Goal: Task Accomplishment & Management: Use online tool/utility

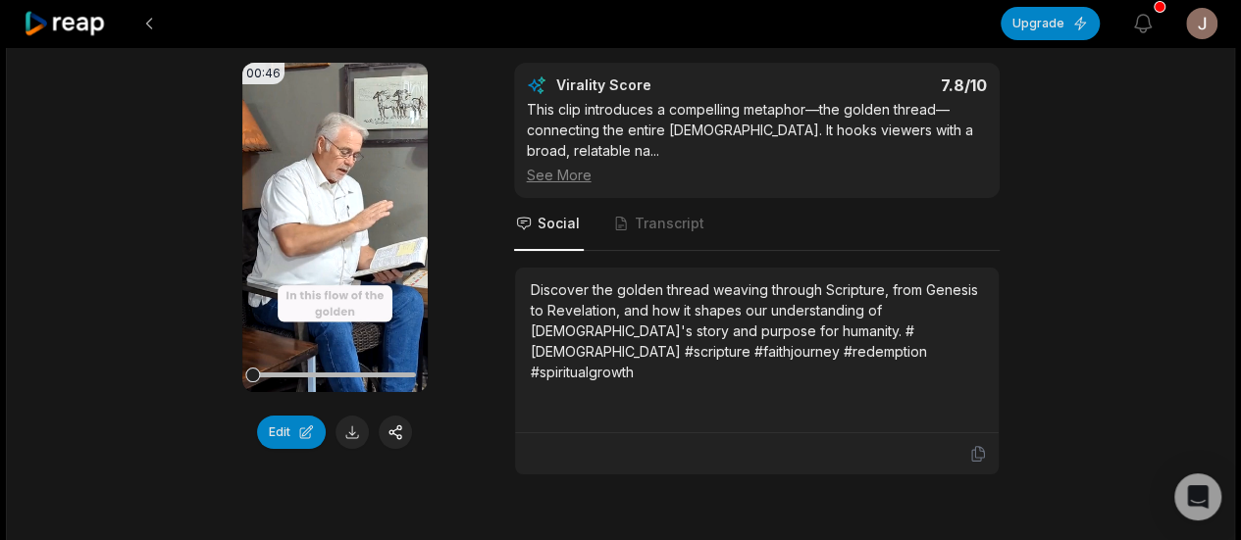
scroll to position [3708, 0]
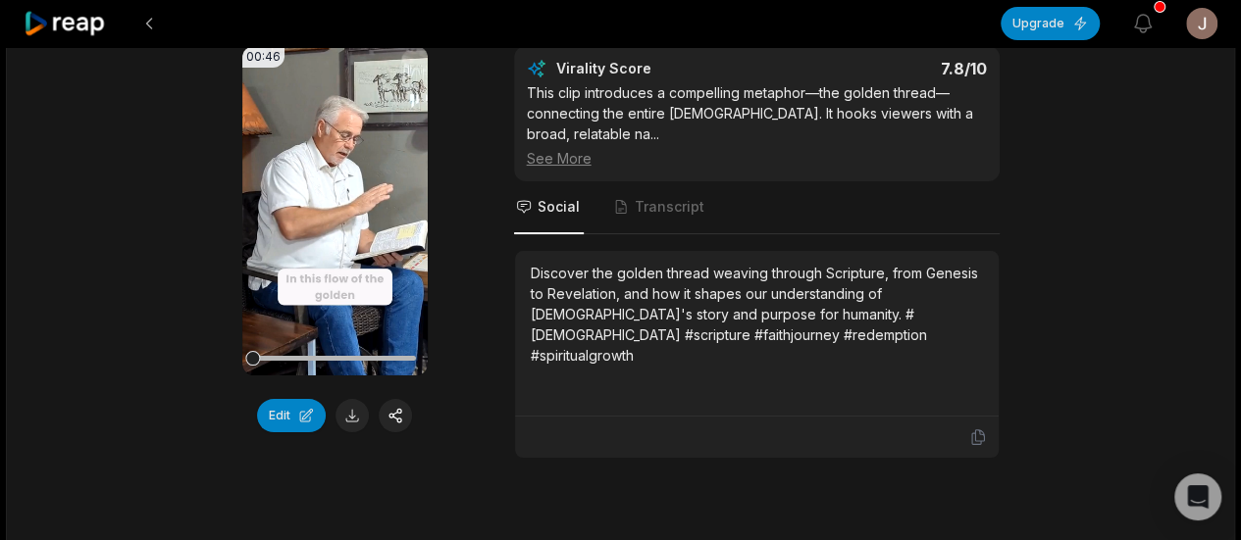
click at [275, 399] on button "Edit" at bounding box center [291, 415] width 69 height 33
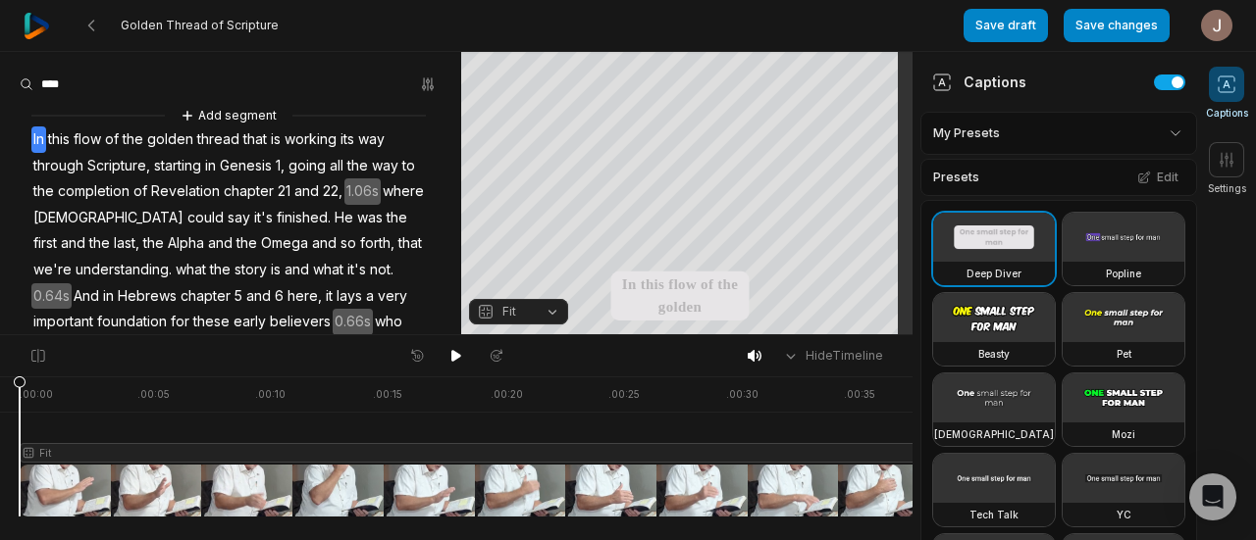
scroll to position [118, 0]
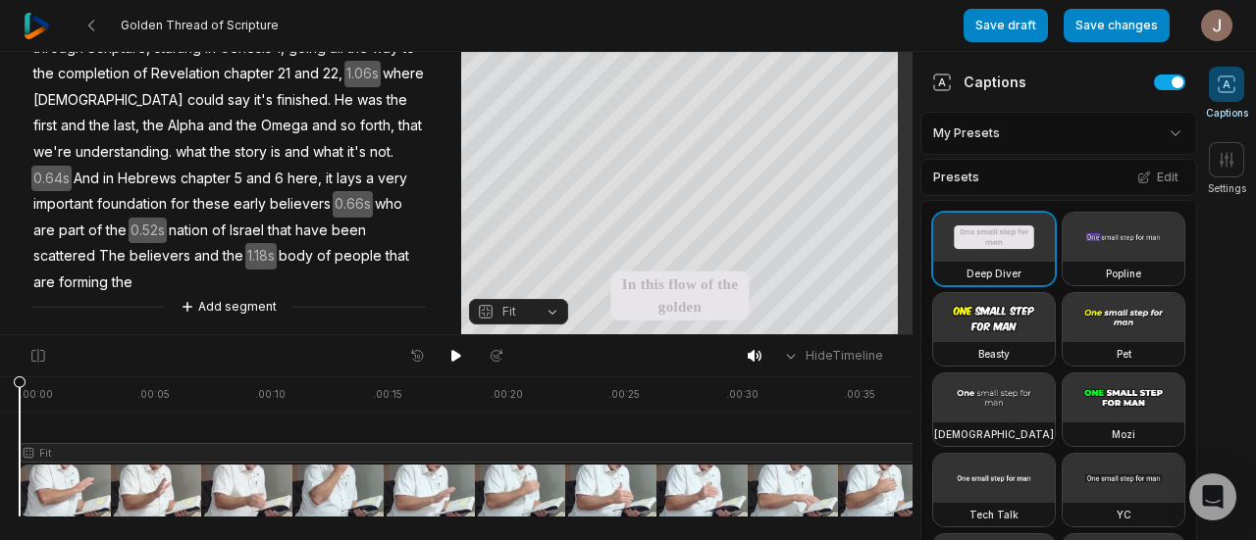
click at [220, 298] on button "Add segment" at bounding box center [229, 307] width 104 height 22
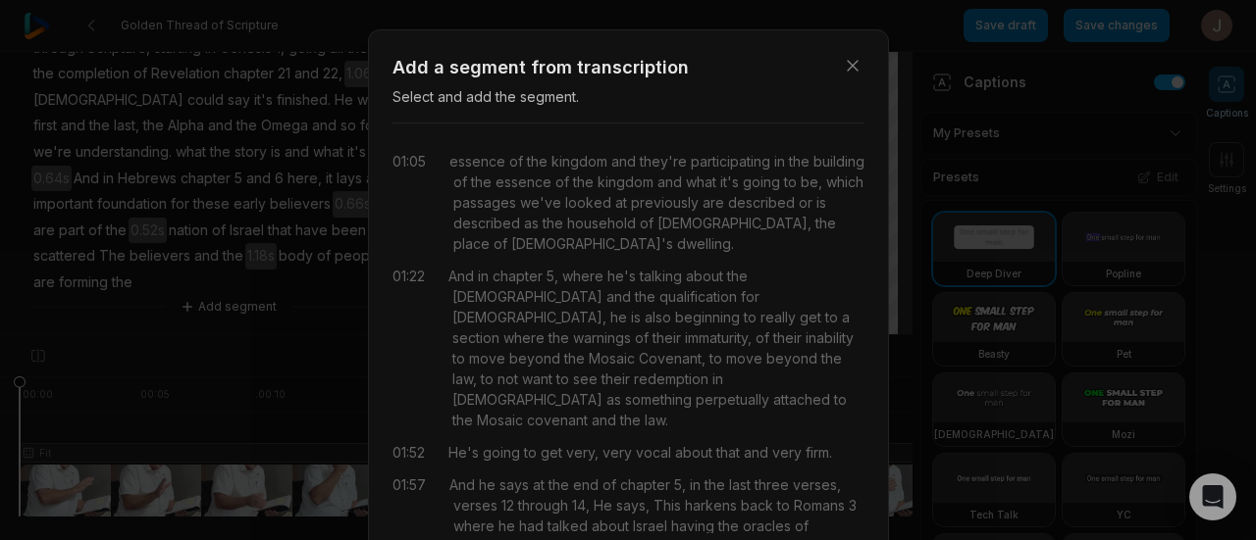
scroll to position [0, 0]
click at [410, 163] on div "01:05" at bounding box center [408, 204] width 33 height 103
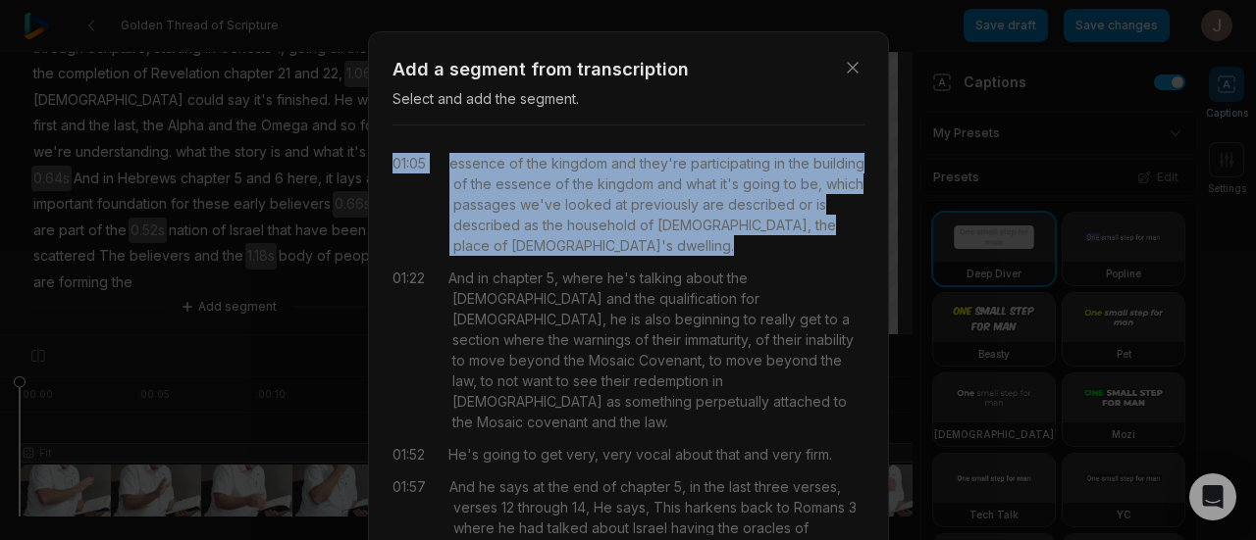
drag, startPoint x: 384, startPoint y: 159, endPoint x: 637, endPoint y: 253, distance: 269.1
click at [637, 253] on div "01:05 essence of the kingdom and they're participating in the building of the e…" at bounding box center [628, 204] width 472 height 103
click at [625, 250] on div "essence of the kingdom and they're participating in the building of the essence…" at bounding box center [656, 204] width 415 height 103
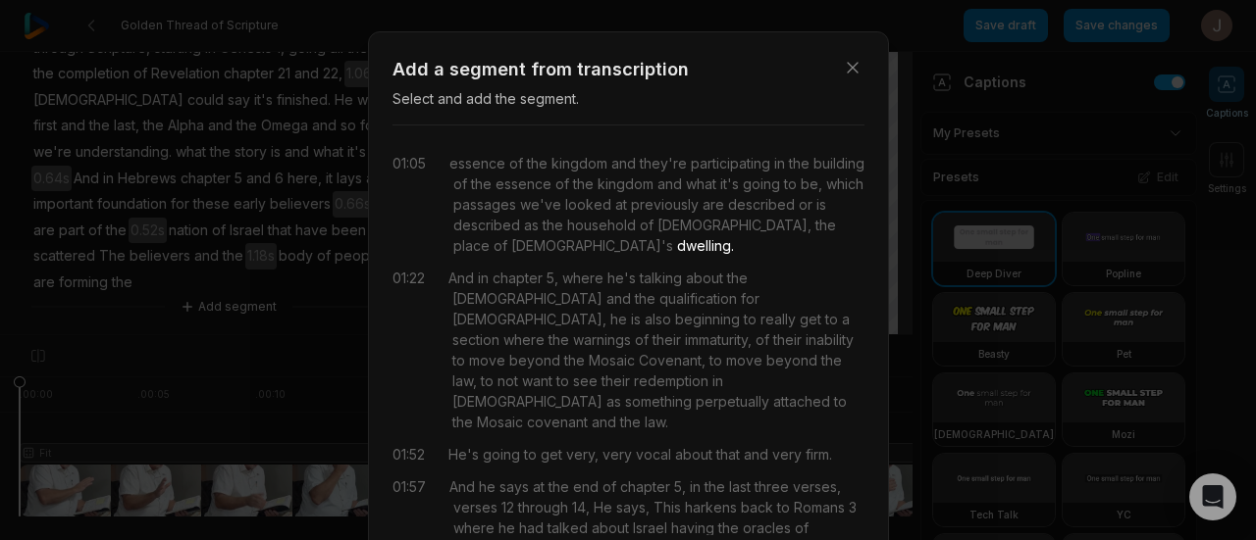
click at [501, 181] on div "essence of the kingdom and they're participating in the building of the essence…" at bounding box center [656, 204] width 415 height 103
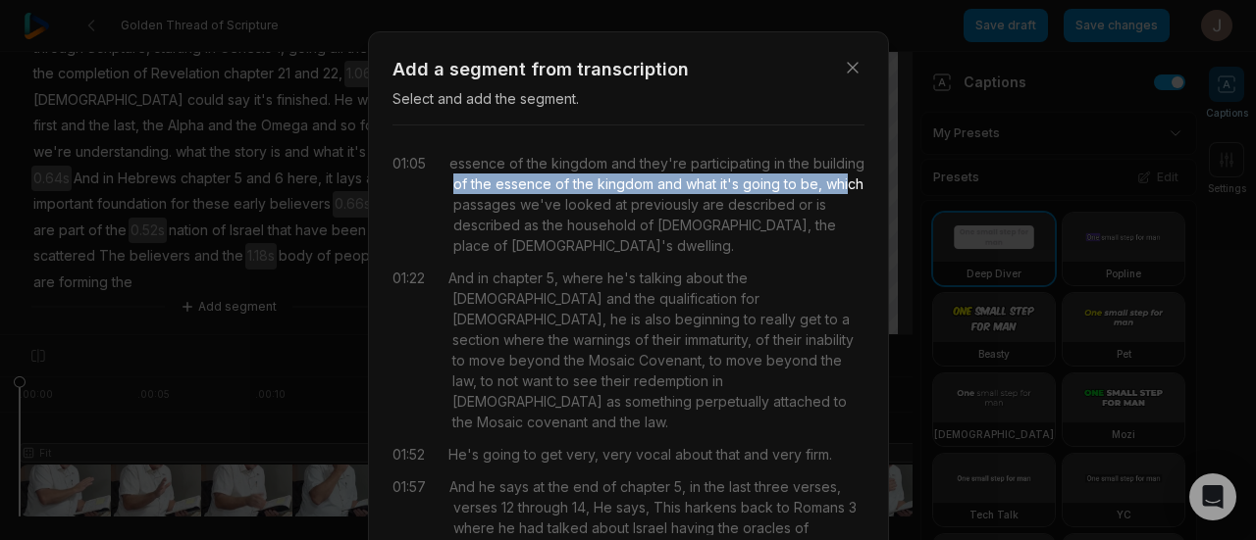
click at [449, 164] on span "essence" at bounding box center [477, 163] width 56 height 21
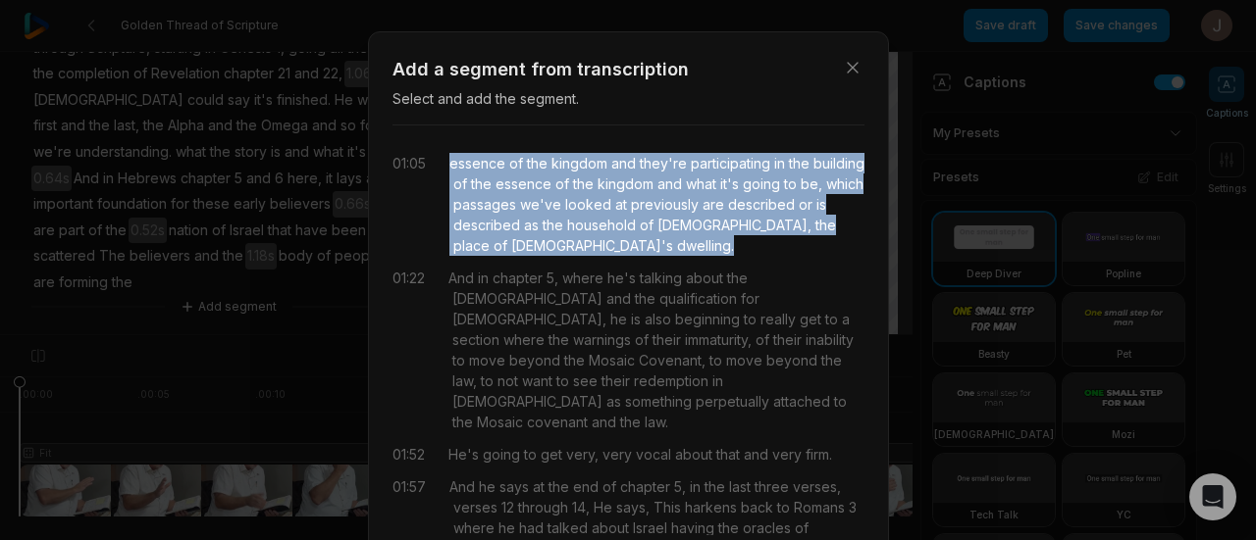
drag, startPoint x: 445, startPoint y: 164, endPoint x: 610, endPoint y: 245, distance: 183.8
click at [610, 245] on div "essence of the kingdom and they're participating in the building of the essence…" at bounding box center [656, 204] width 415 height 103
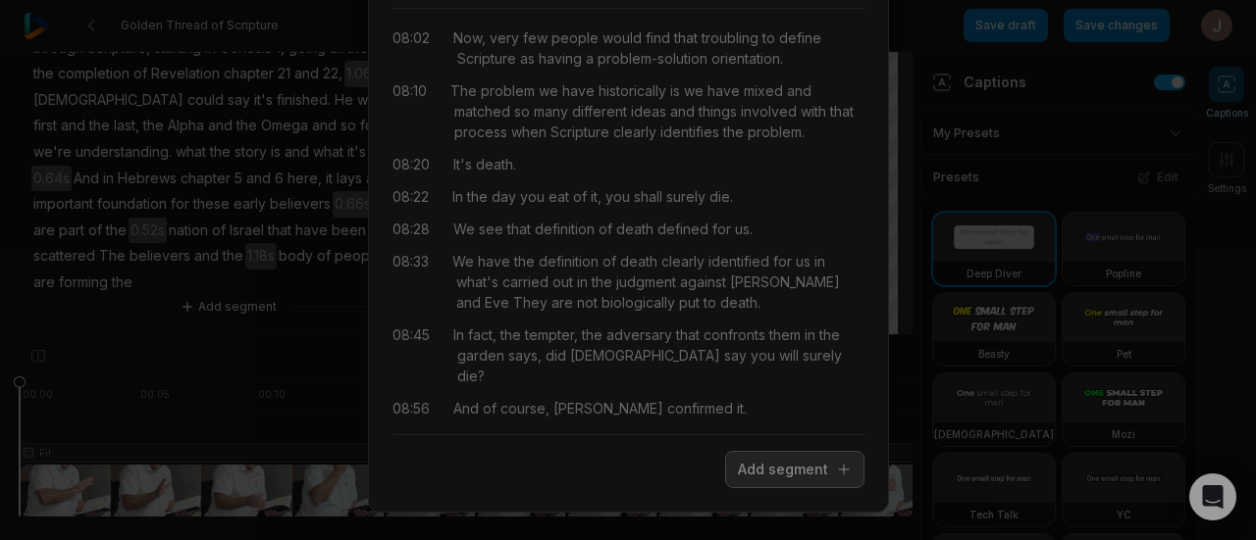
scroll to position [118, 0]
click at [769, 468] on button "Add segment" at bounding box center [794, 468] width 139 height 37
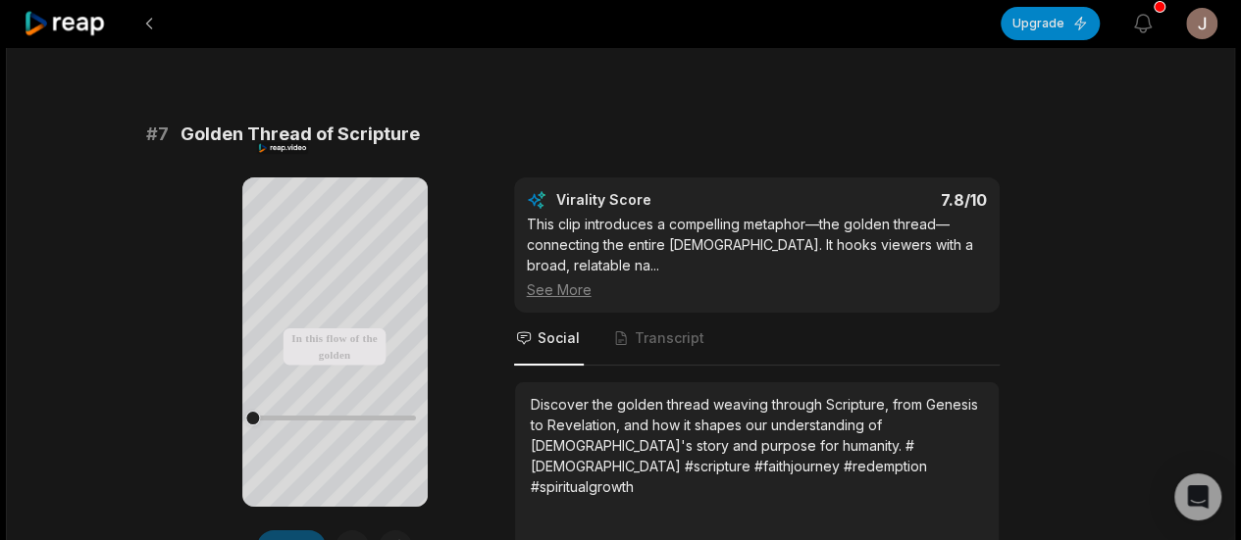
scroll to position [3576, 0]
click at [561, 280] on div "See More" at bounding box center [757, 290] width 460 height 21
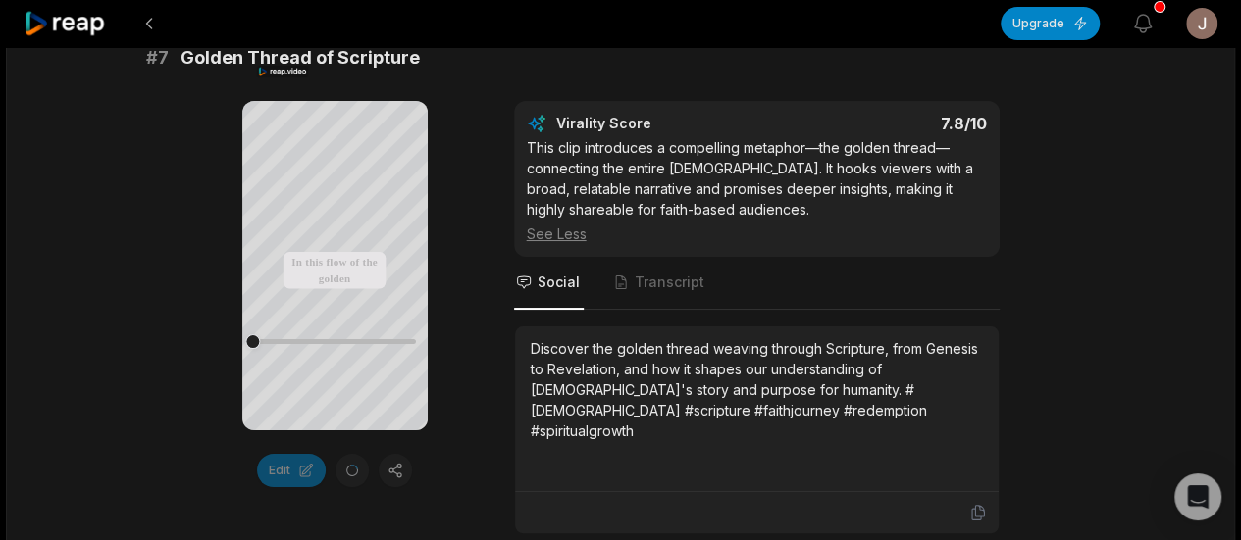
scroll to position [3675, 0]
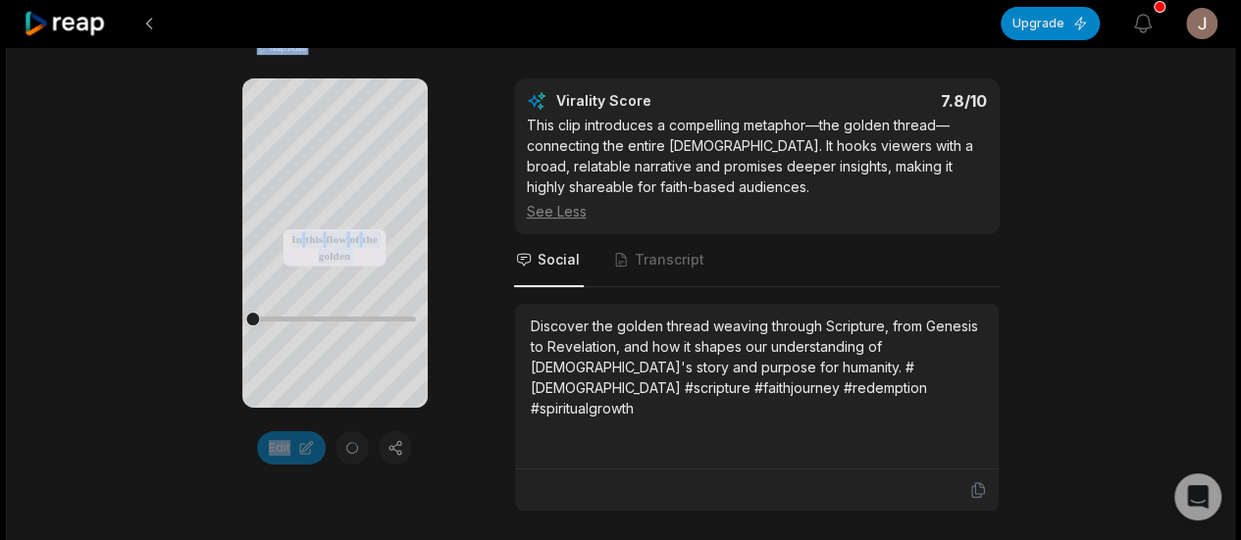
drag, startPoint x: 432, startPoint y: 355, endPoint x: 458, endPoint y: 178, distance: 179.5
click at [458, 178] on div "Your browser does not support mp4 format. In this flow of the golden thread tha…" at bounding box center [620, 295] width 949 height 434
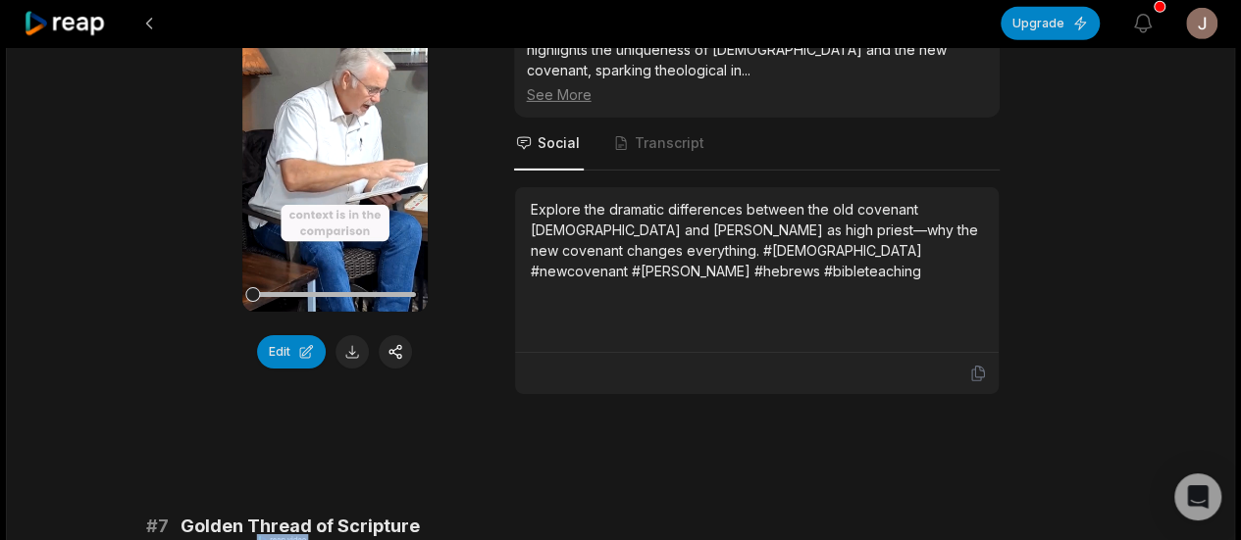
scroll to position [3183, 0]
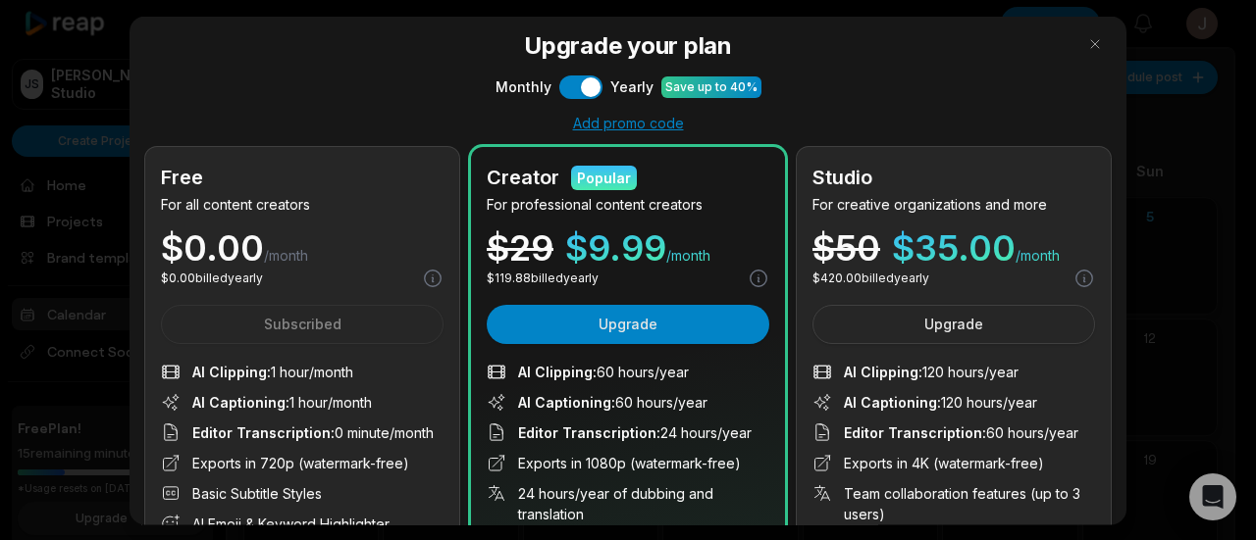
click at [1080, 43] on button "button" at bounding box center [1094, 42] width 31 height 31
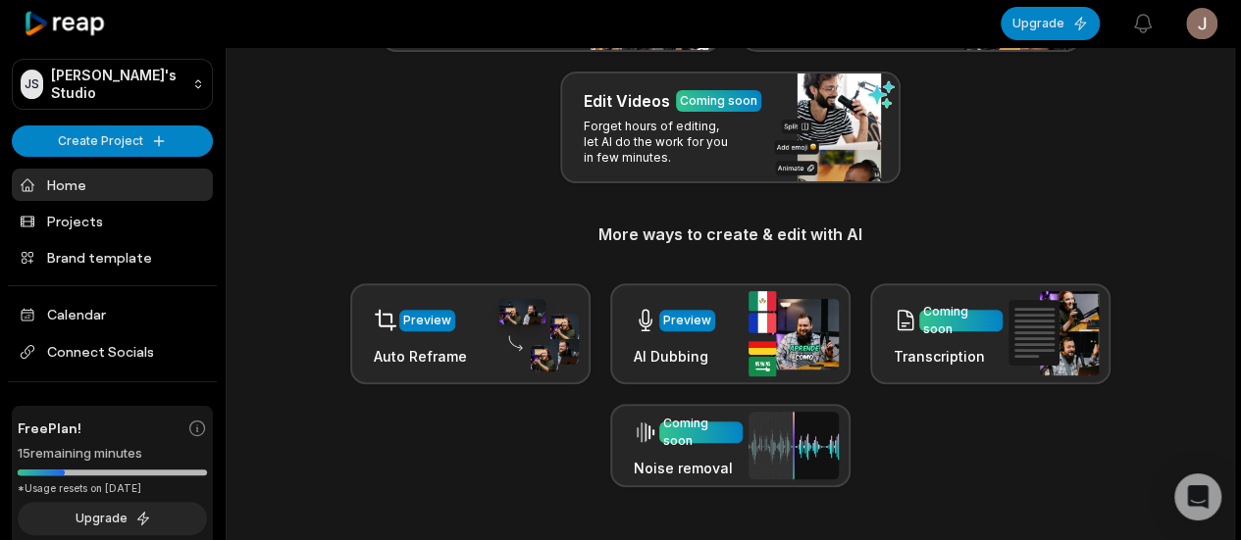
scroll to position [224, 0]
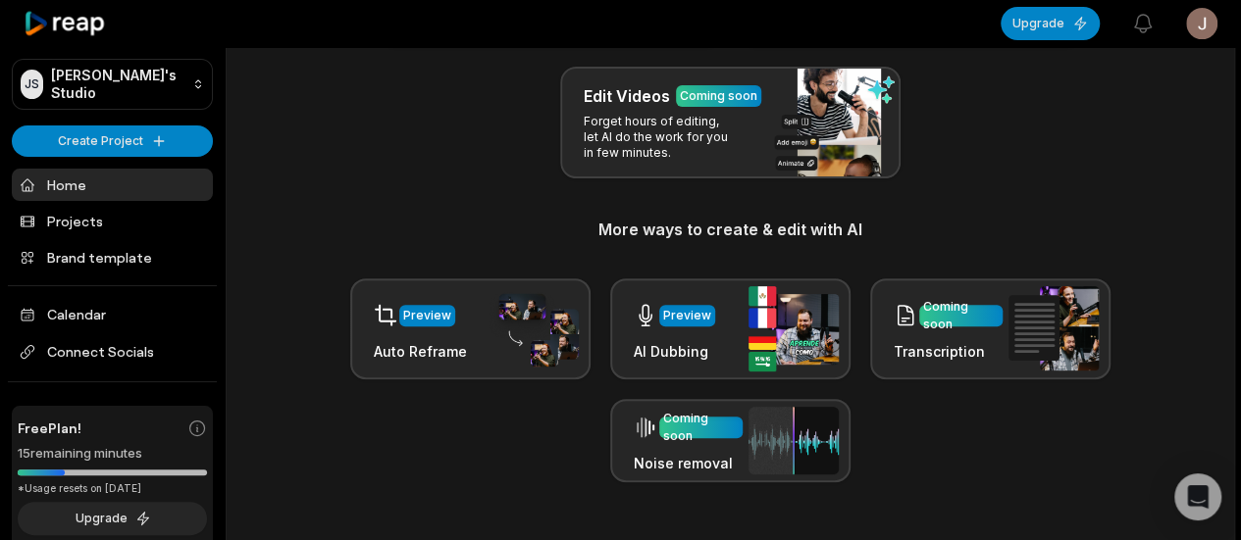
click at [494, 344] on img at bounding box center [533, 329] width 90 height 77
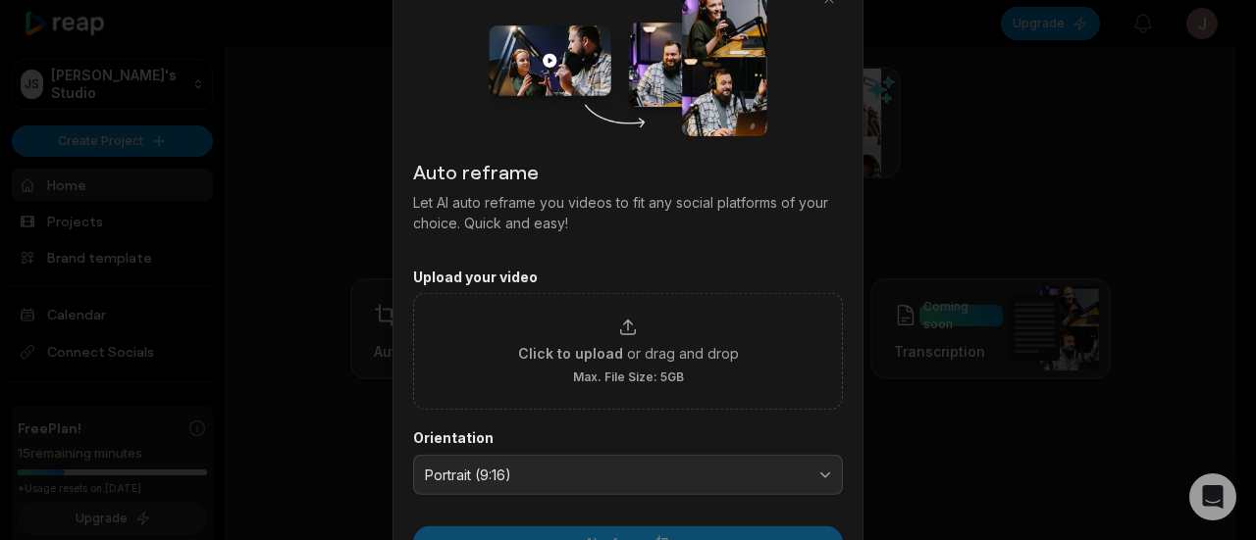
click at [559, 64] on img at bounding box center [627, 60] width 278 height 152
click at [1112, 372] on div at bounding box center [628, 270] width 1256 height 540
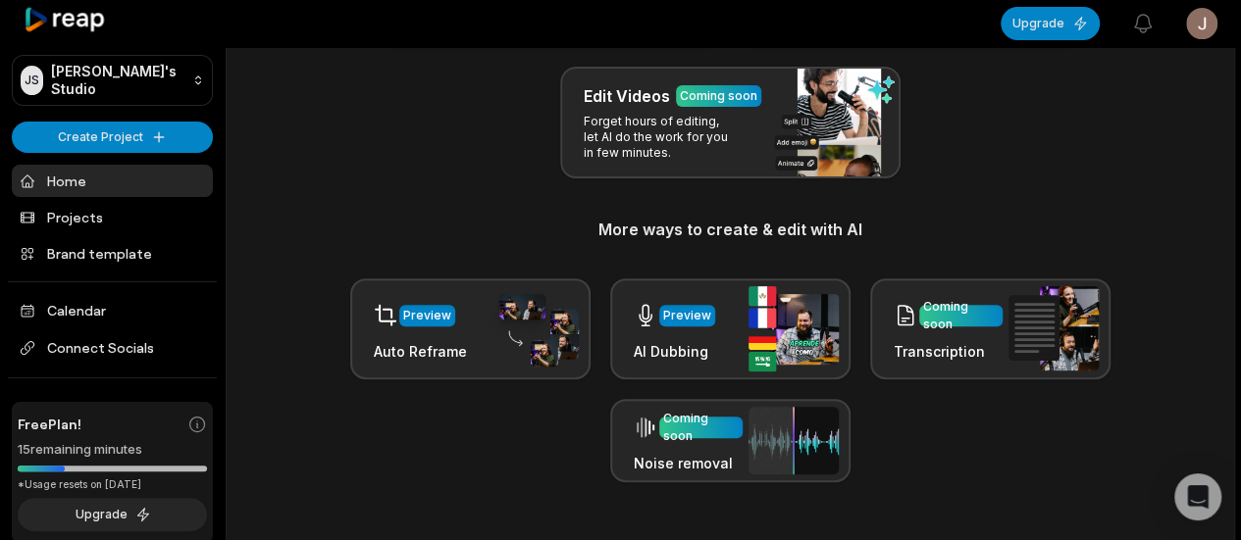
scroll to position [0, 0]
